Goal: Check status

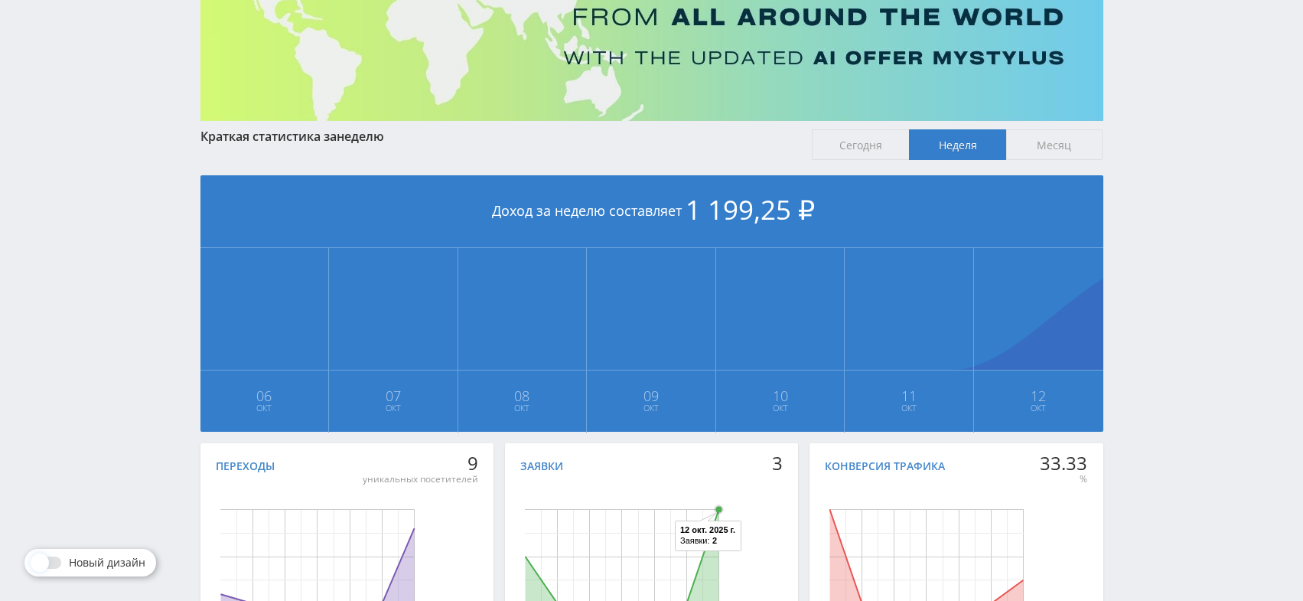
scroll to position [2, 0]
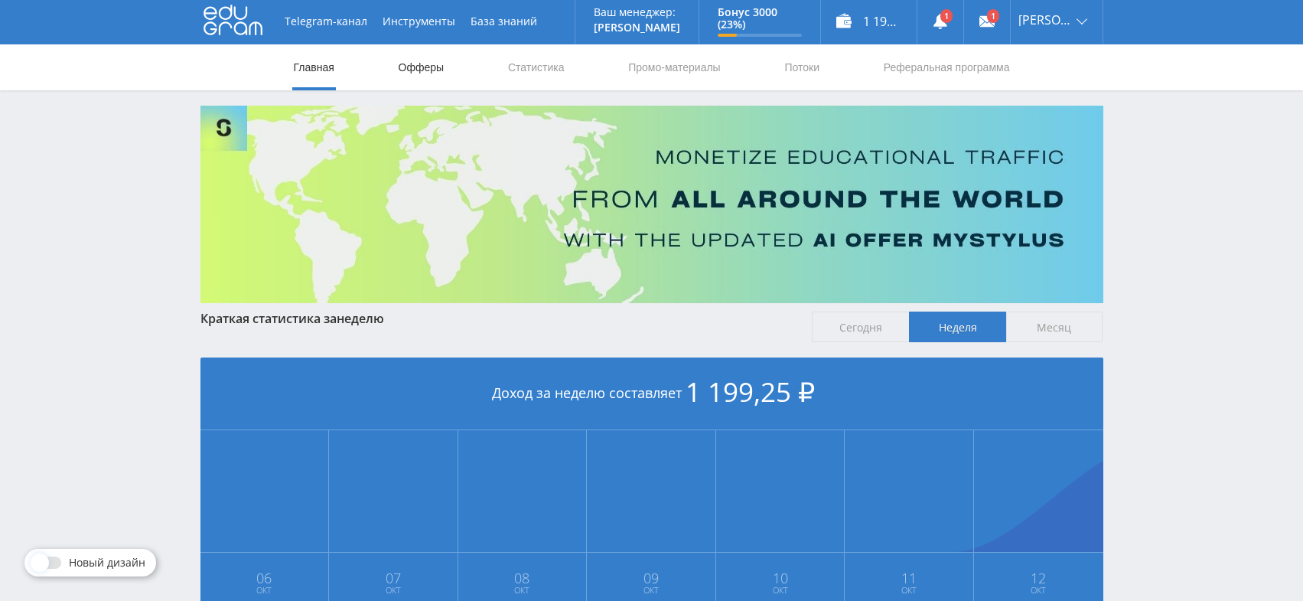
click at [431, 70] on link "Офферы" at bounding box center [421, 67] width 49 height 46
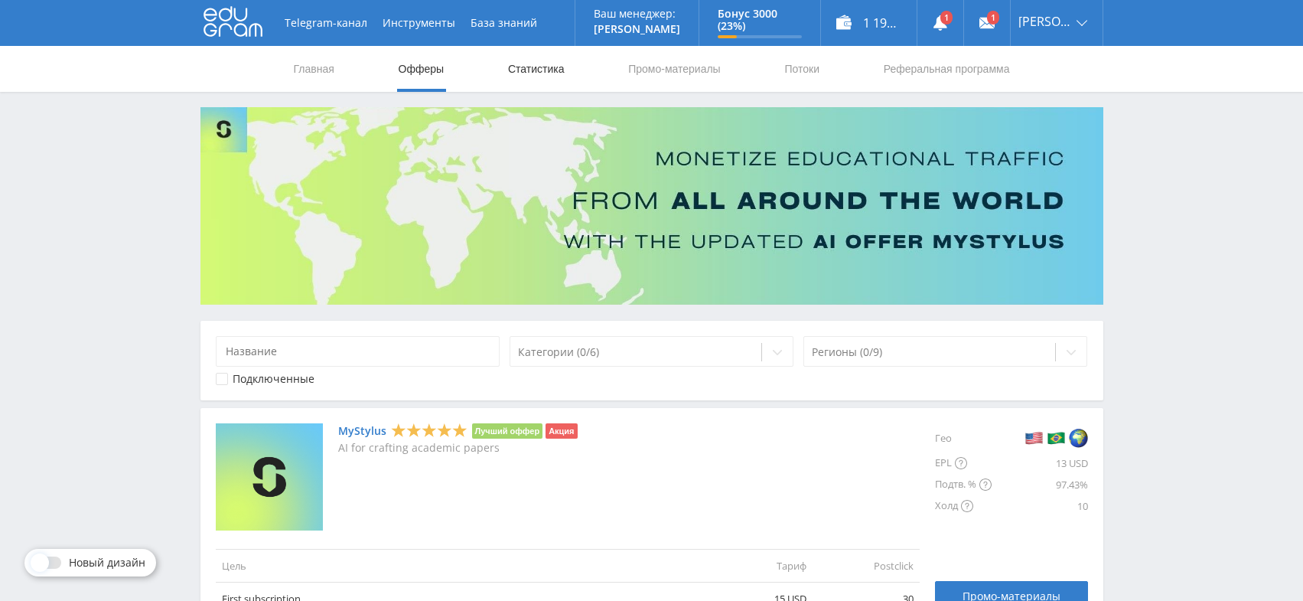
click at [522, 69] on link "Статистика" at bounding box center [537, 69] width 60 height 46
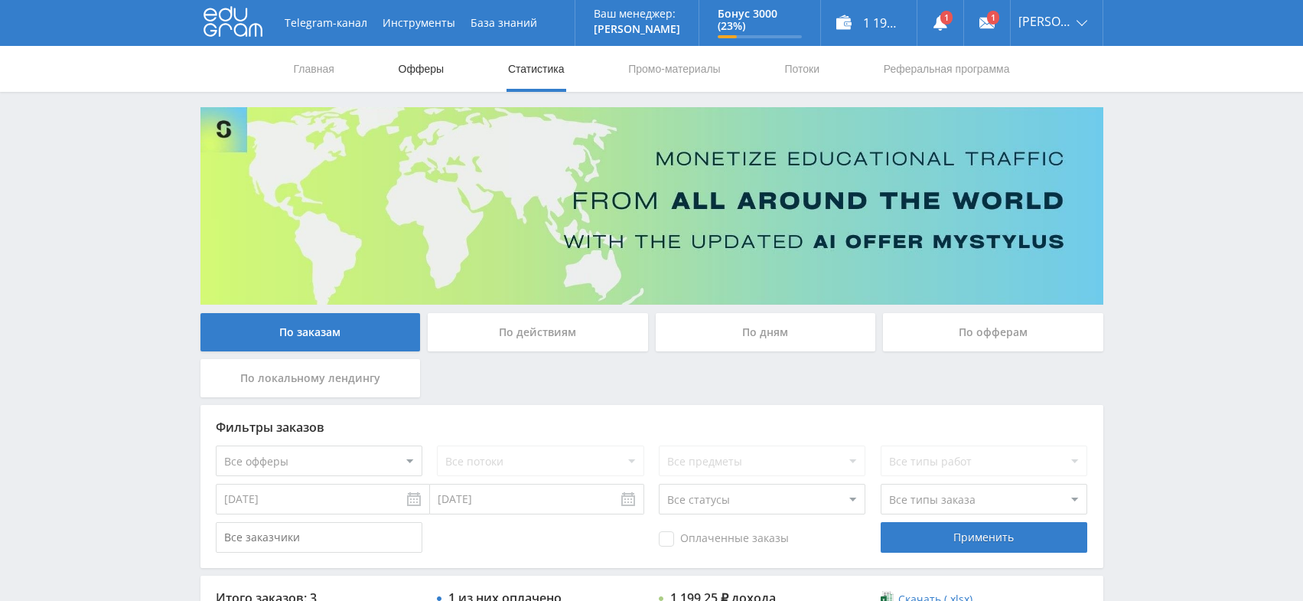
click at [441, 76] on link "Офферы" at bounding box center [421, 69] width 49 height 46
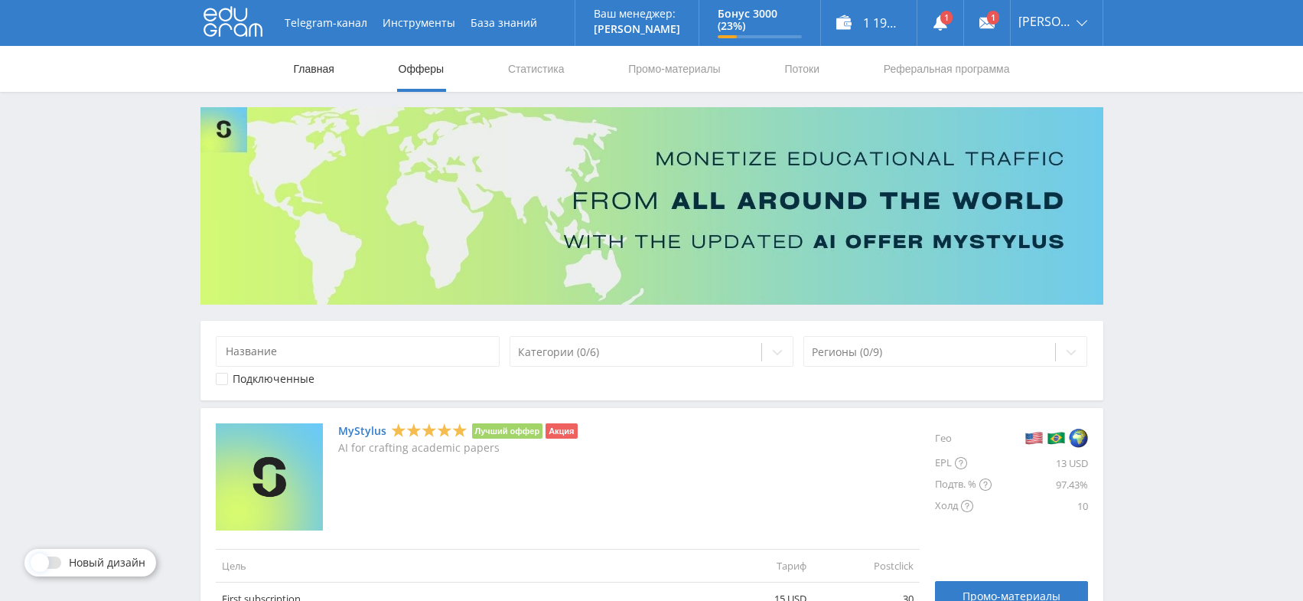
click at [304, 76] on link "Главная" at bounding box center [314, 69] width 44 height 46
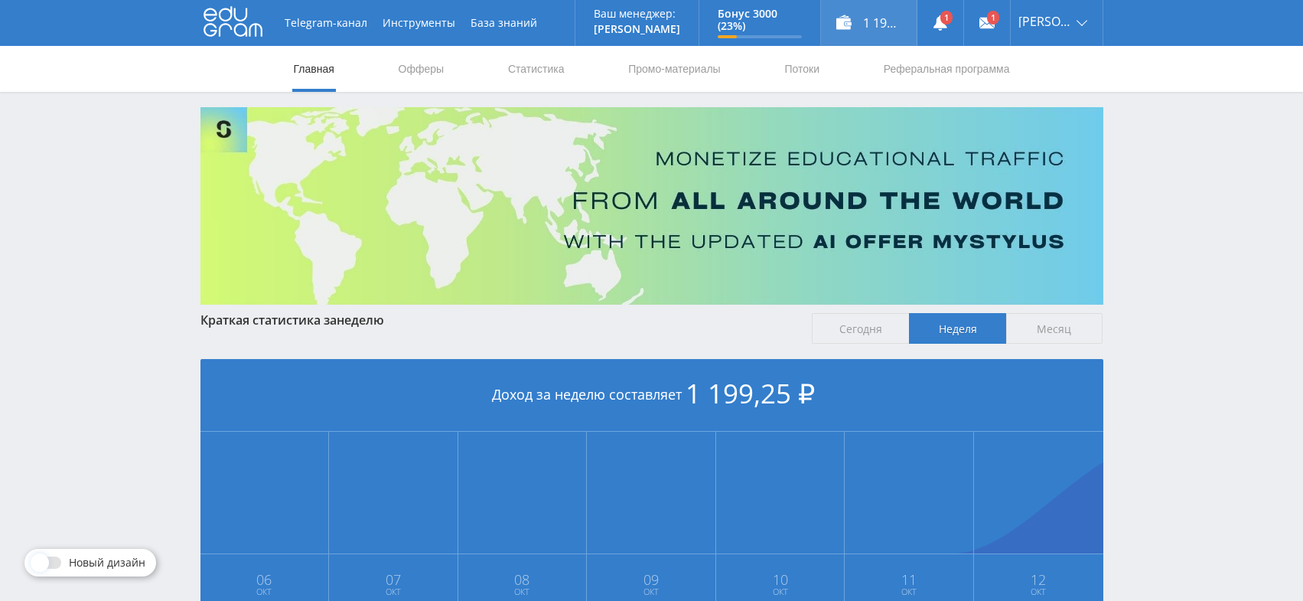
click at [863, 27] on div "1 199,25 ₽" at bounding box center [869, 23] width 96 height 46
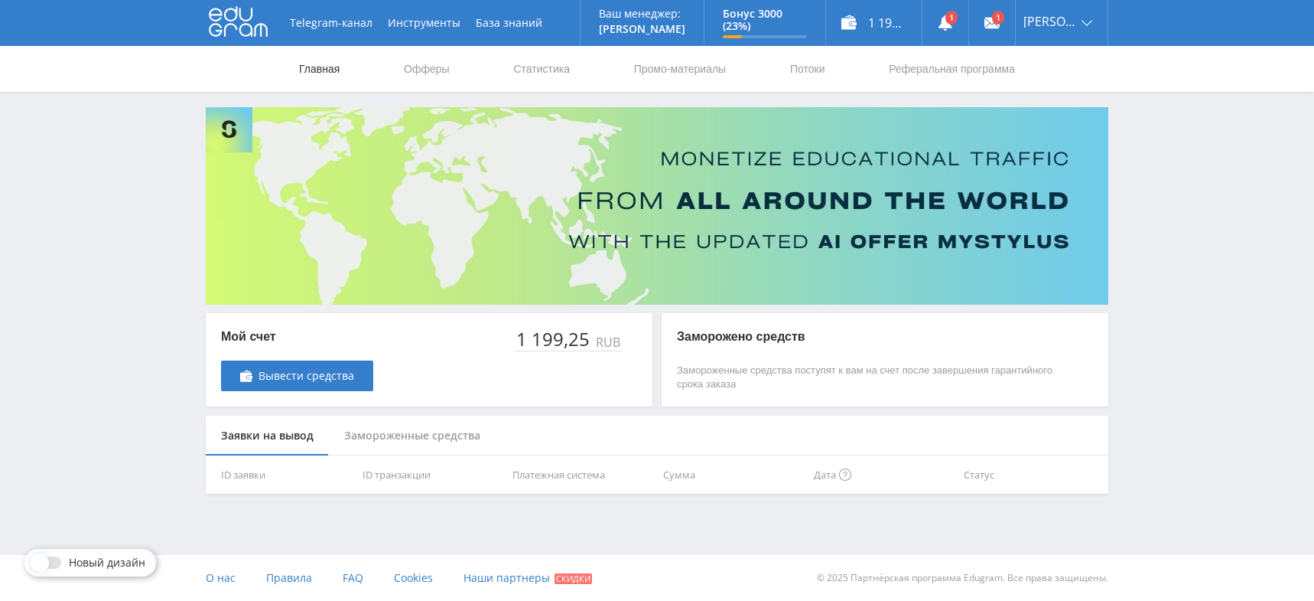
click at [305, 60] on link "Главная" at bounding box center [320, 69] width 44 height 46
